Goal: Information Seeking & Learning: Find specific fact

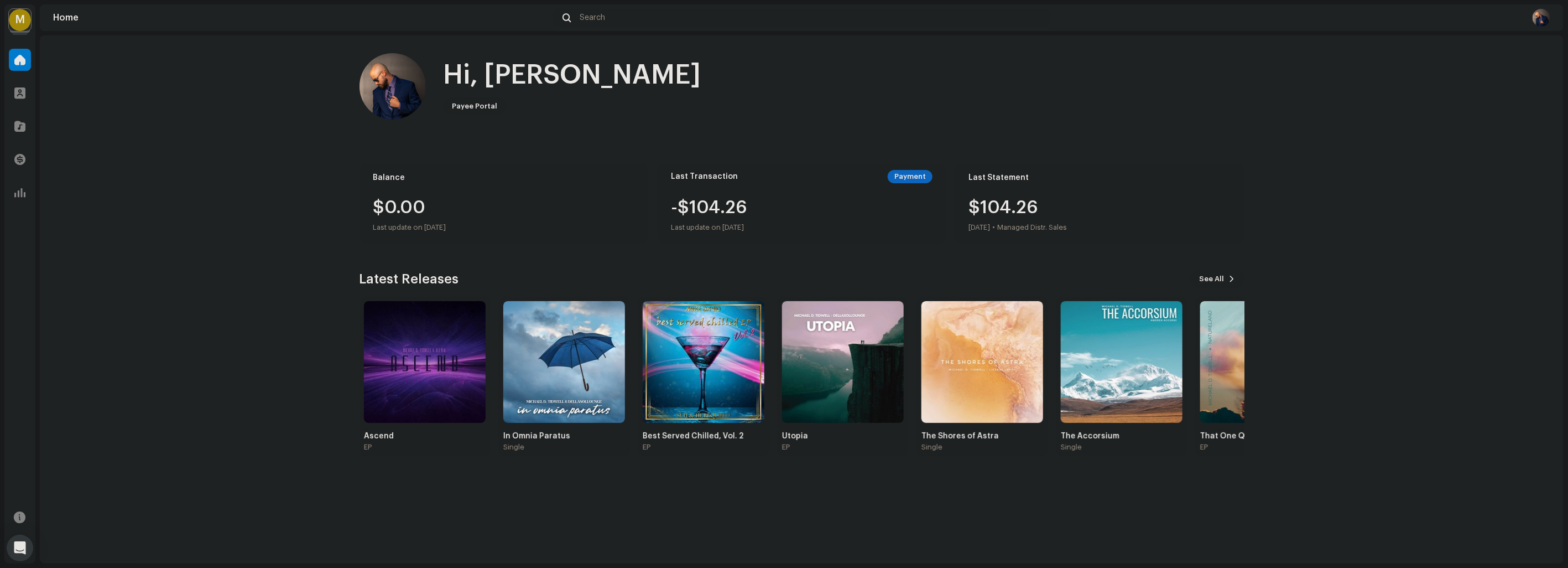
click at [1226, 282] on button "See All" at bounding box center [1217, 279] width 53 height 18
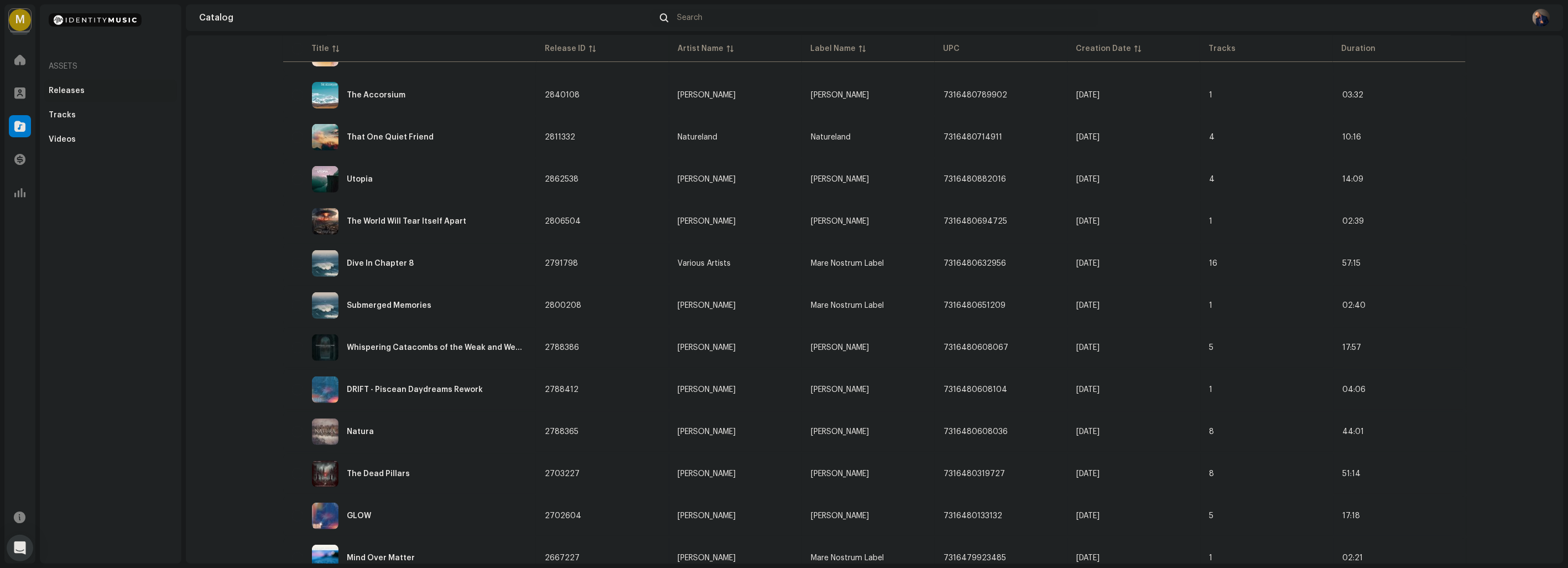
scroll to position [268, 0]
click at [358, 470] on div "The Dead Pillars" at bounding box center [378, 474] width 63 height 8
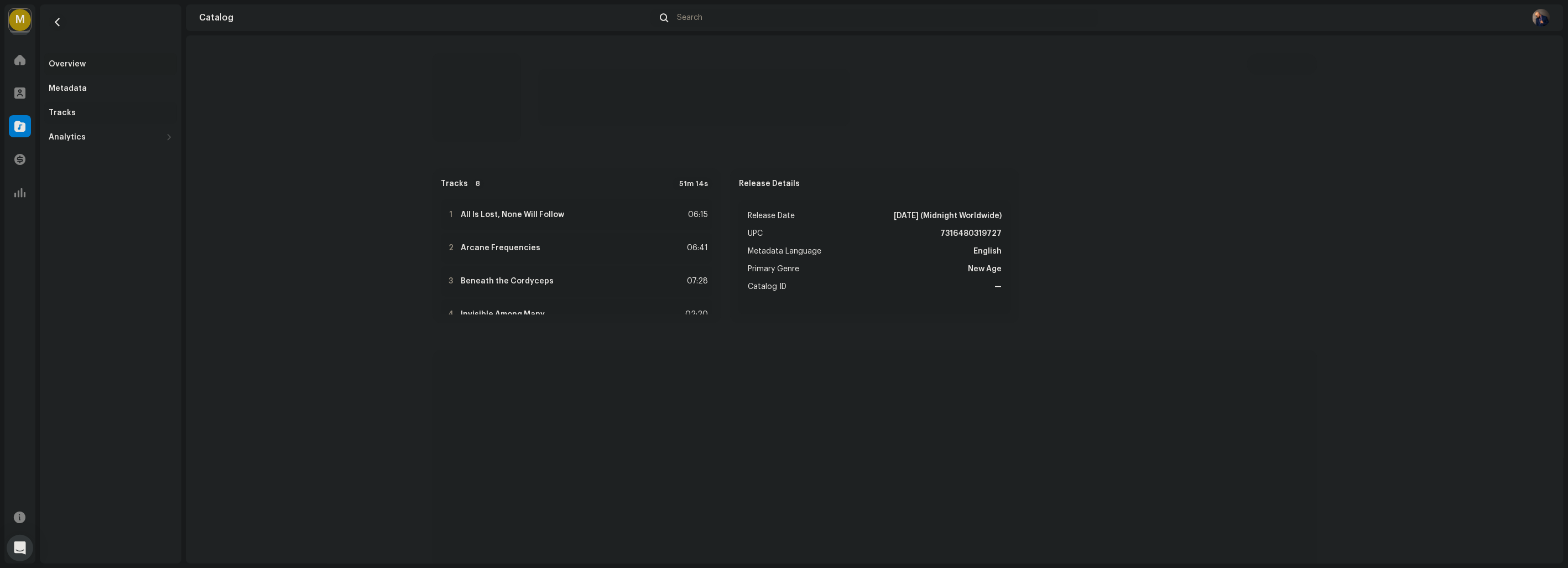
click at [83, 109] on div "Tracks" at bounding box center [110, 113] width 124 height 9
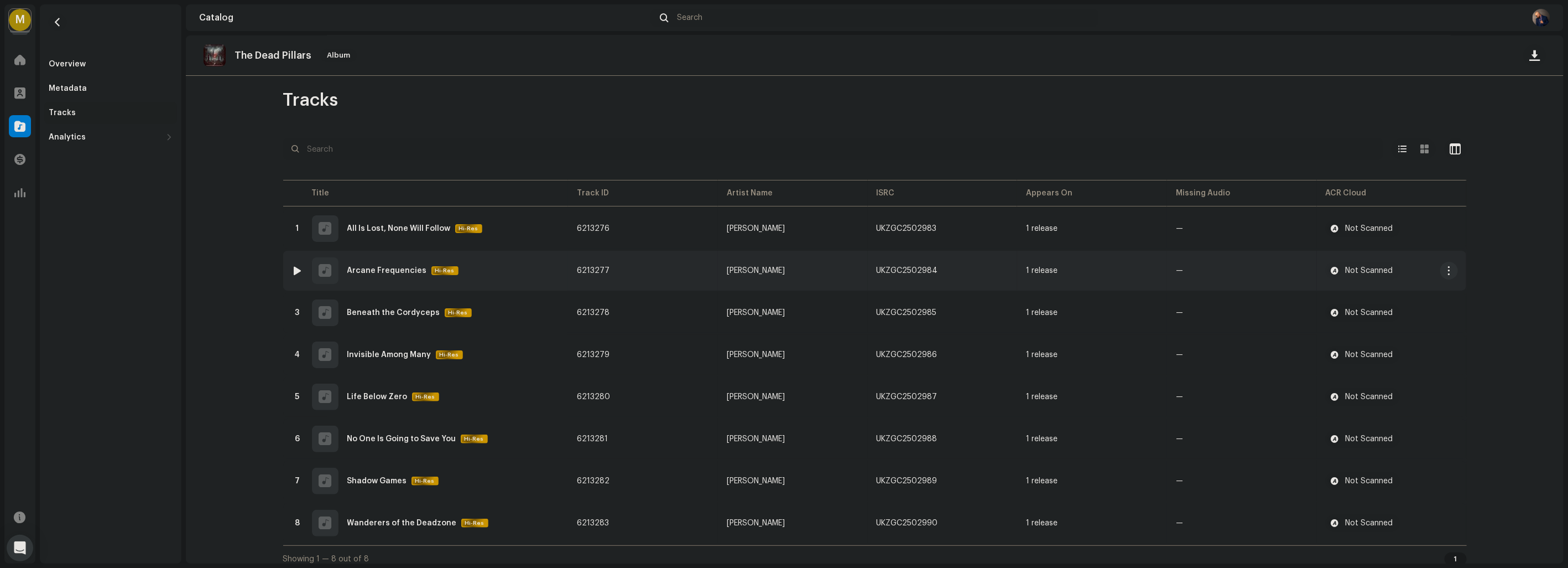
scroll to position [8, 0]
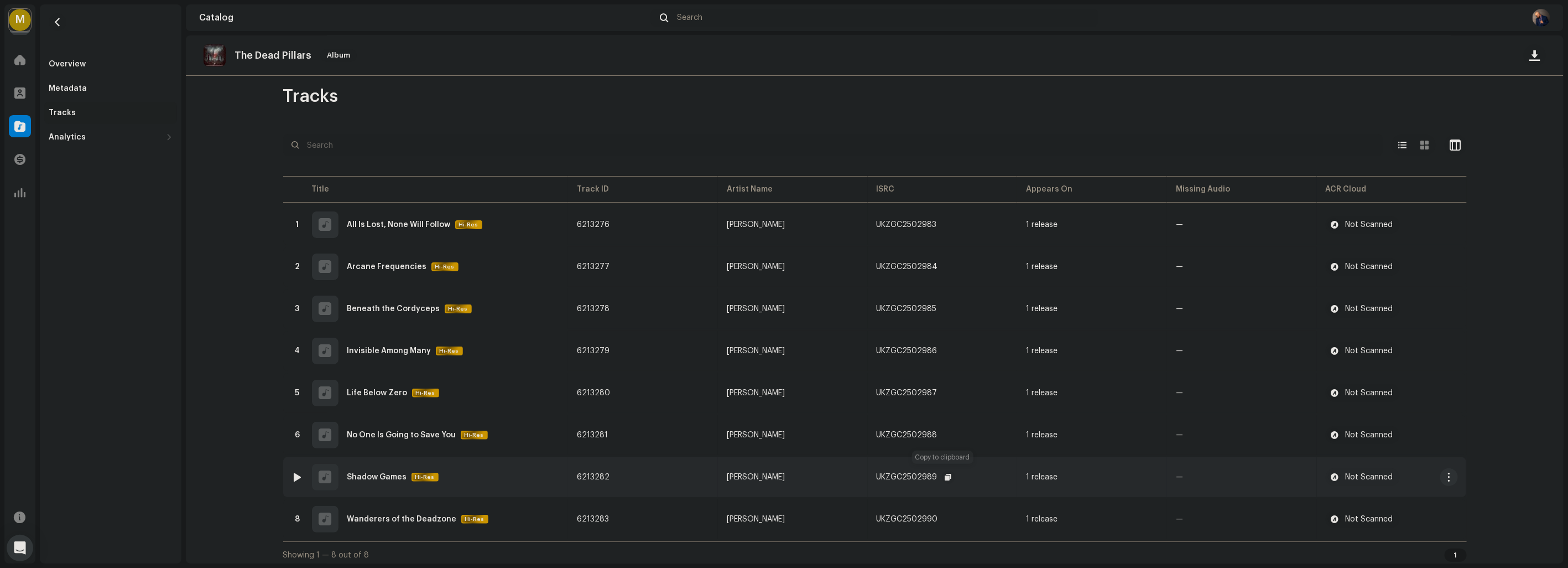
click at [945, 473] on span "button" at bounding box center [948, 477] width 6 height 9
click at [946, 474] on button "button" at bounding box center [948, 477] width 13 height 13
